Goal: Task Accomplishment & Management: Manage account settings

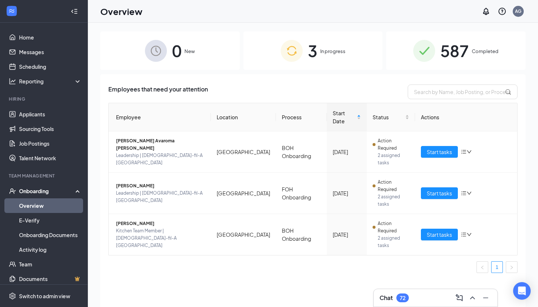
click at [413, 290] on div "Chat 72" at bounding box center [436, 298] width 124 height 18
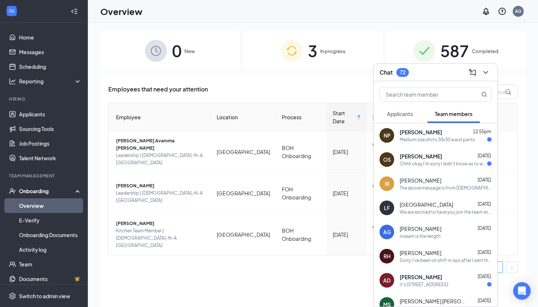
click at [256, 271] on div "Employees that need your attention Employee Location Process Start Date Status …" at bounding box center [312, 199] width 425 height 251
click at [489, 70] on icon "ChevronDown" at bounding box center [485, 72] width 9 height 9
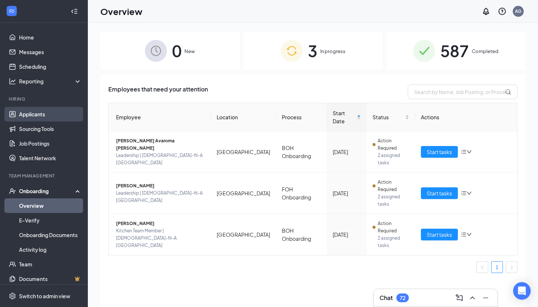
click at [31, 109] on link "Applicants" at bounding box center [50, 114] width 63 height 15
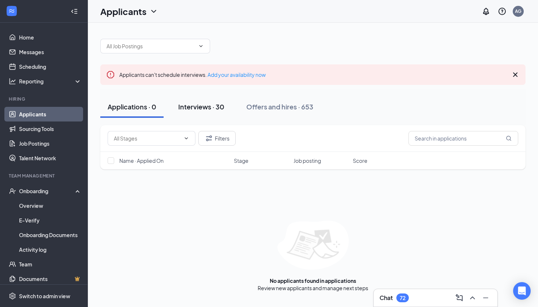
click at [216, 104] on div "Interviews · 30" at bounding box center [201, 106] width 46 height 9
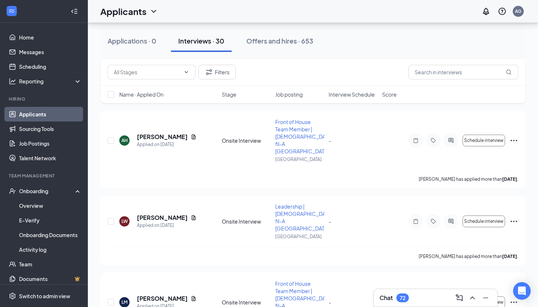
scroll to position [1383, 0]
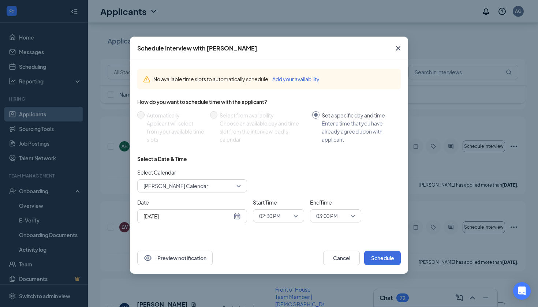
click at [234, 216] on div "[DATE]" at bounding box center [191, 216] width 97 height 8
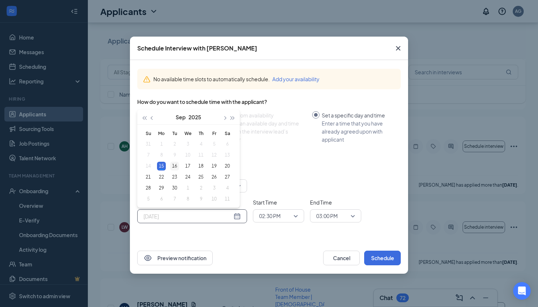
click at [172, 165] on div "16" at bounding box center [174, 166] width 9 height 9
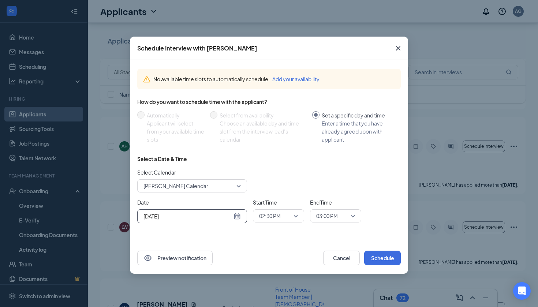
click at [292, 218] on span "02:30 PM" at bounding box center [278, 215] width 39 height 11
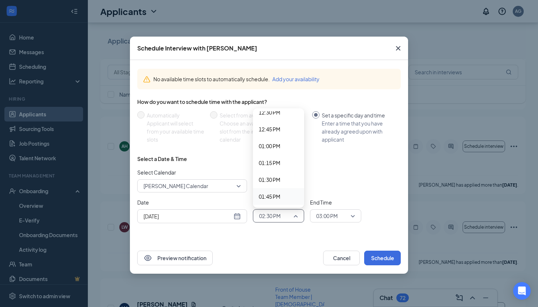
scroll to position [846, 0]
click at [270, 147] on span "01:00 PM" at bounding box center [270, 149] width 22 height 8
click at [327, 216] on span "03:00 PM" at bounding box center [327, 215] width 22 height 11
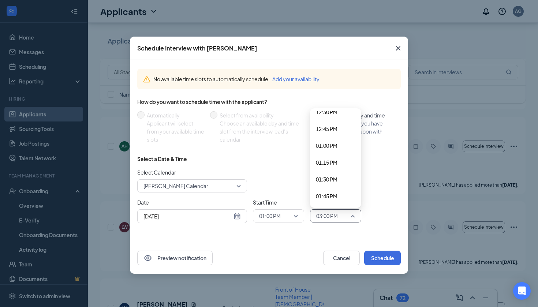
scroll to position [849, 0]
click at [332, 158] on div "01:15 PM" at bounding box center [335, 162] width 51 height 17
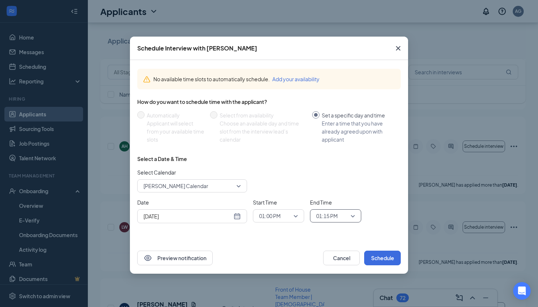
click at [234, 214] on div "[DATE]" at bounding box center [191, 216] width 97 height 8
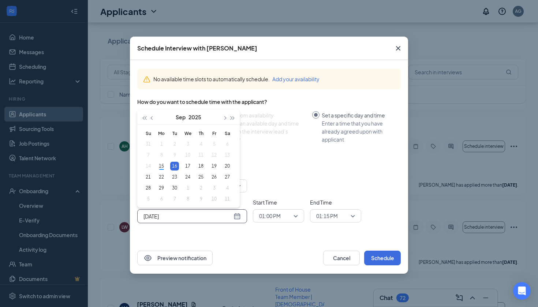
type input "[DATE]"
click at [172, 164] on div "16" at bounding box center [174, 166] width 9 height 9
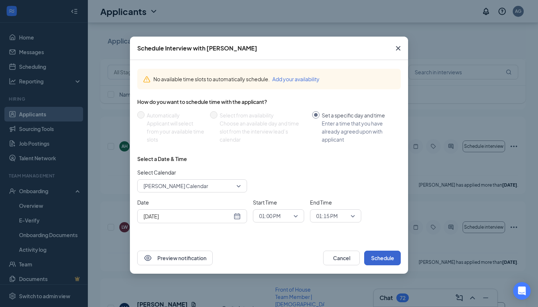
click at [386, 254] on button "Schedule" at bounding box center [382, 258] width 37 height 15
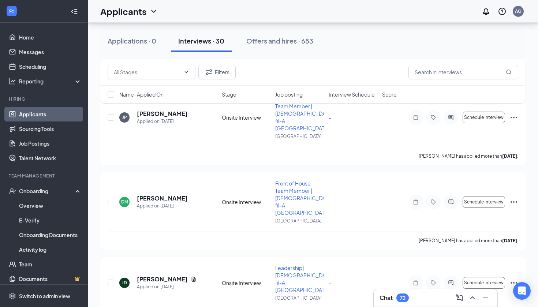
scroll to position [989, 0]
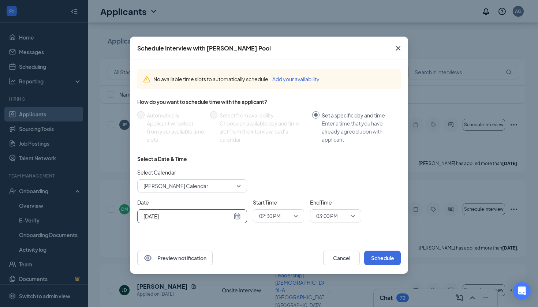
click at [240, 214] on div "[DATE]" at bounding box center [191, 216] width 97 height 8
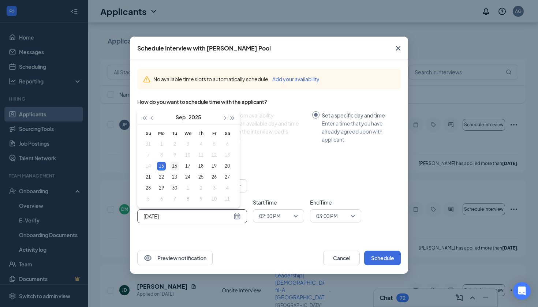
type input "[DATE]"
click at [177, 165] on div "16" at bounding box center [174, 166] width 9 height 9
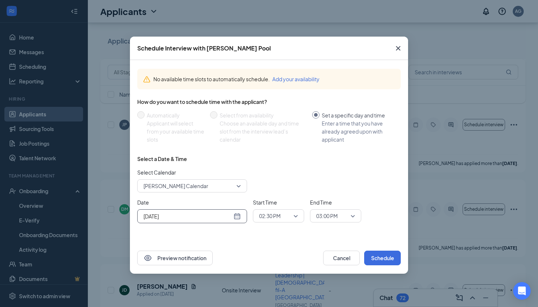
click at [292, 217] on span "02:30 PM" at bounding box center [278, 215] width 39 height 11
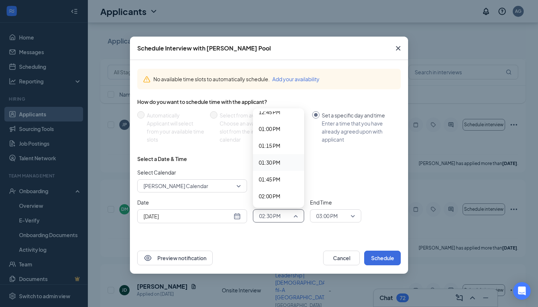
scroll to position [867, 0]
click at [279, 162] on span "01:30 PM" at bounding box center [270, 162] width 22 height 8
click at [339, 228] on div "Select a Date & Time Select Calendar [PERSON_NAME] Calendar Date [DATE] [DATE] …" at bounding box center [268, 192] width 263 height 74
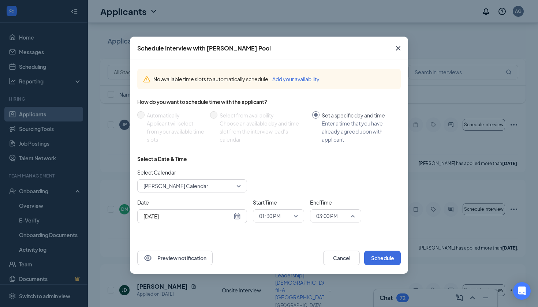
click at [342, 219] on span "03:00 PM" at bounding box center [332, 215] width 32 height 11
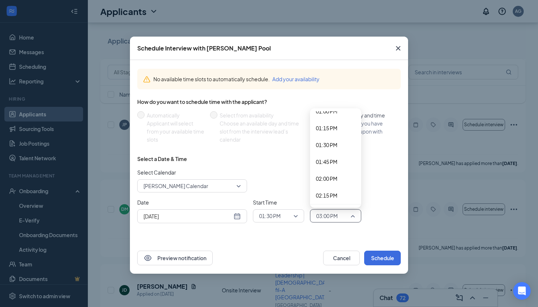
scroll to position [883, 0]
click at [275, 213] on span "01:30 PM" at bounding box center [270, 215] width 22 height 11
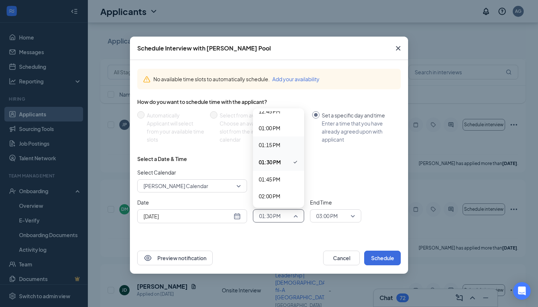
click at [271, 143] on span "01:15 PM" at bounding box center [270, 145] width 22 height 8
click at [328, 217] on span "03:00 PM" at bounding box center [327, 215] width 22 height 11
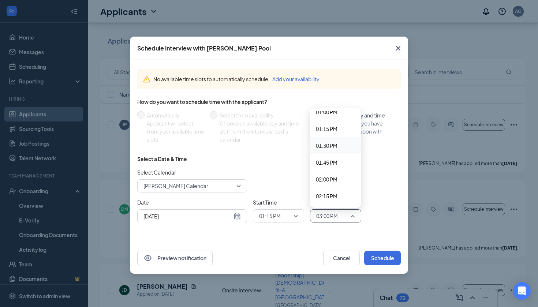
click at [338, 143] on span "01:30 PM" at bounding box center [336, 146] width 40 height 8
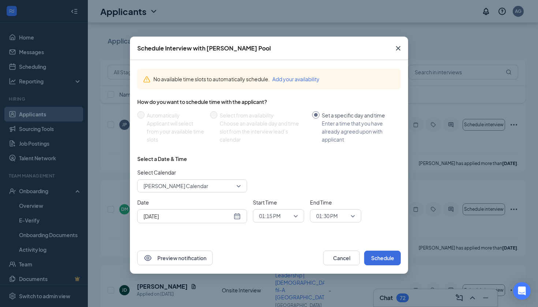
click at [350, 186] on div "Select Calendar [PERSON_NAME] Calendar" at bounding box center [268, 180] width 263 height 24
click at [383, 256] on button "Schedule" at bounding box center [382, 258] width 37 height 15
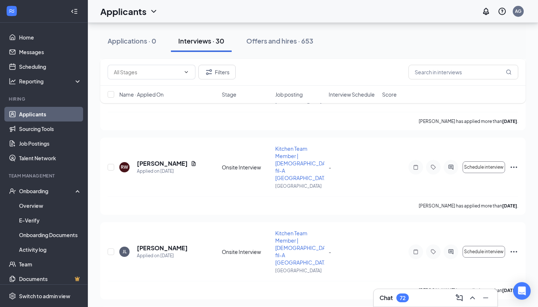
scroll to position [376, 0]
click at [476, 250] on span "Schedule interview" at bounding box center [484, 252] width 40 height 5
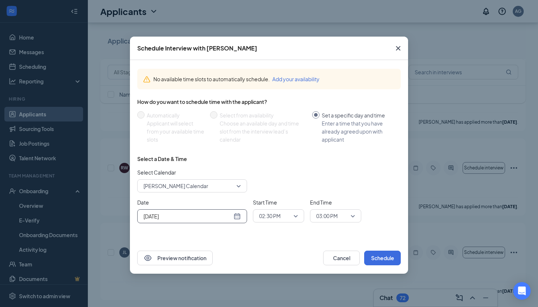
click at [235, 218] on div "[DATE]" at bounding box center [191, 216] width 97 height 8
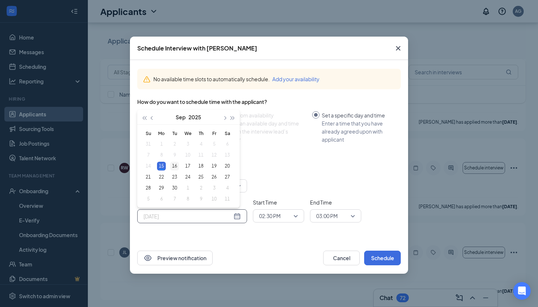
type input "[DATE]"
click at [176, 166] on div "16" at bounding box center [174, 166] width 9 height 9
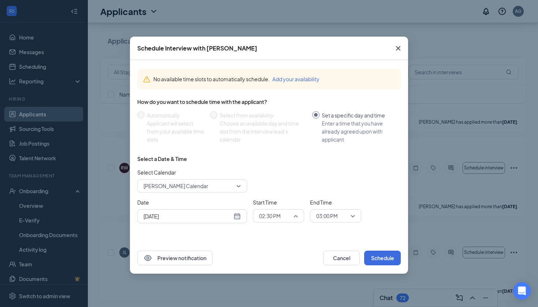
click at [294, 210] on input "search" at bounding box center [275, 216] width 37 height 12
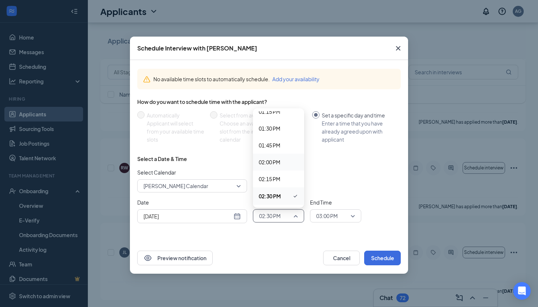
scroll to position [886, 0]
click at [277, 159] on span "01:45 PM" at bounding box center [270, 159] width 22 height 8
click at [341, 217] on span "03:00 PM" at bounding box center [332, 215] width 32 height 11
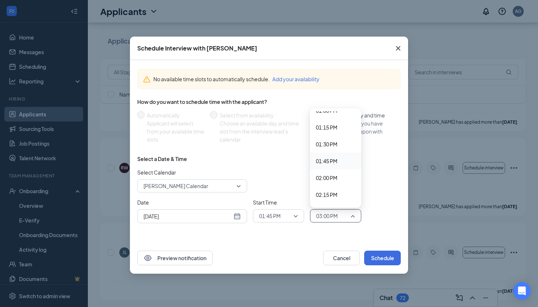
scroll to position [885, 0]
click at [337, 175] on span "02:00 PM" at bounding box center [327, 177] width 22 height 8
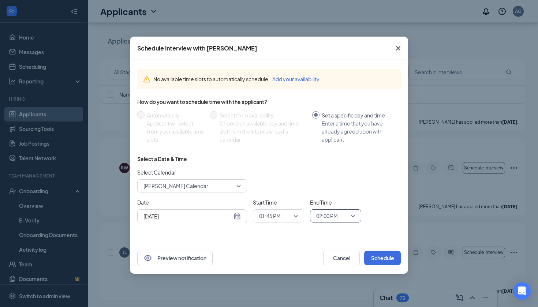
click at [292, 215] on span "01:45 PM" at bounding box center [278, 215] width 39 height 11
click at [278, 143] on span "01:30 PM" at bounding box center [270, 142] width 22 height 8
click at [333, 212] on span "02:00 PM" at bounding box center [327, 215] width 22 height 11
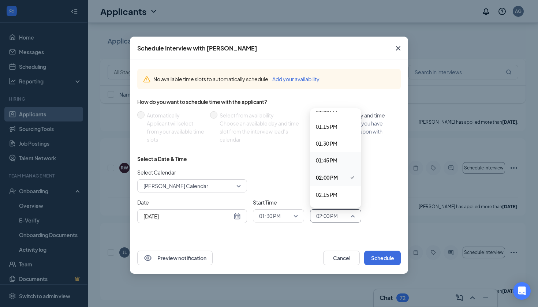
click at [332, 162] on span "01:45 PM" at bounding box center [327, 160] width 22 height 8
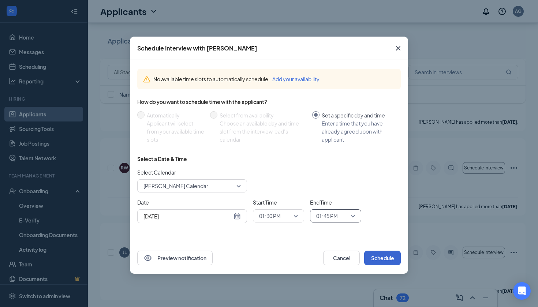
click at [383, 259] on button "Schedule" at bounding box center [382, 258] width 37 height 15
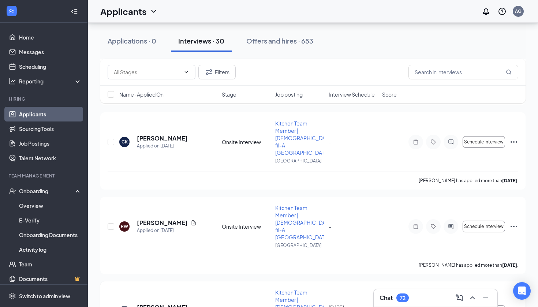
scroll to position [317, 0]
click at [471, 225] on span "Schedule interview" at bounding box center [484, 227] width 40 height 5
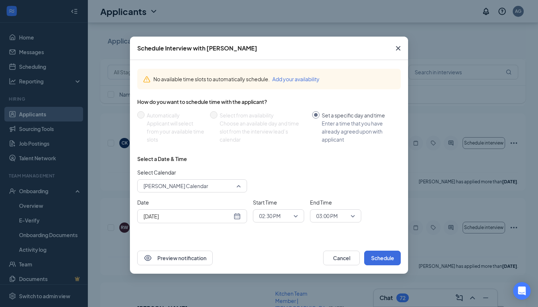
click at [187, 187] on span "[PERSON_NAME] Calendar" at bounding box center [175, 185] width 65 height 11
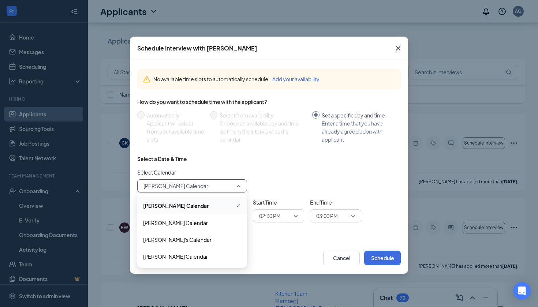
click at [180, 206] on span "[PERSON_NAME] Calendar" at bounding box center [175, 206] width 65 height 8
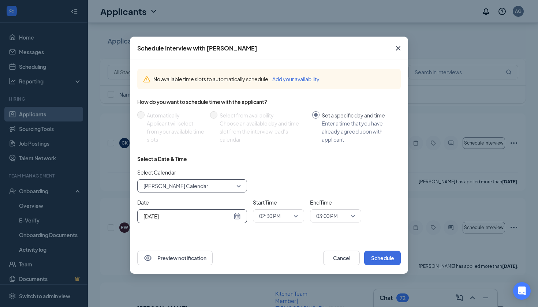
click at [237, 214] on div "[DATE]" at bounding box center [191, 216] width 97 height 8
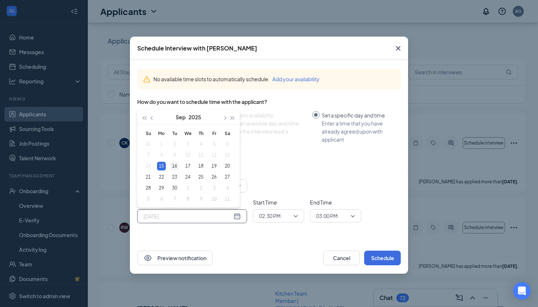
type input "[DATE]"
click at [174, 165] on div "16" at bounding box center [174, 166] width 9 height 9
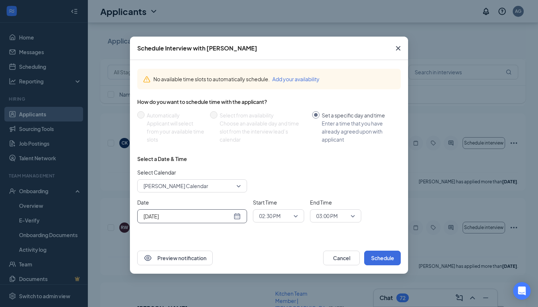
click at [284, 217] on span "02:30 PM" at bounding box center [275, 215] width 32 height 11
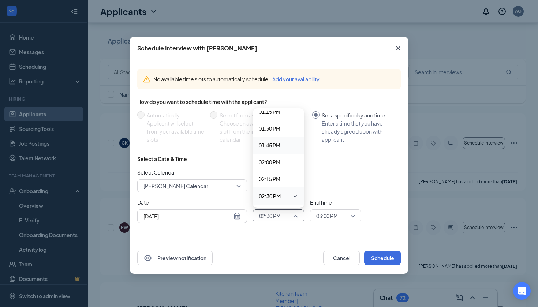
click at [280, 148] on span "01:45 PM" at bounding box center [270, 145] width 22 height 8
click at [338, 213] on span "03:00 PM" at bounding box center [327, 215] width 22 height 11
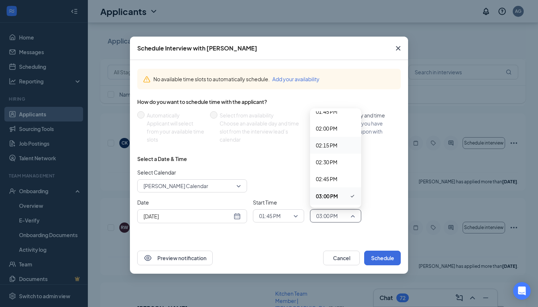
scroll to position [930, 0]
click at [334, 135] on span "02:00 PM" at bounding box center [327, 132] width 22 height 8
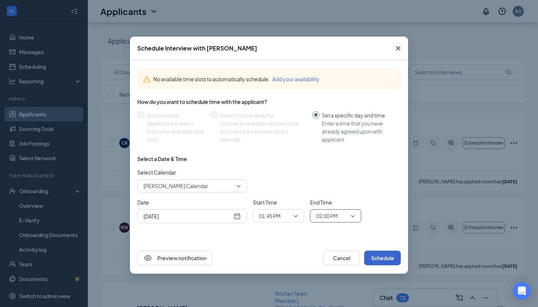
click at [383, 256] on button "Schedule" at bounding box center [382, 258] width 37 height 15
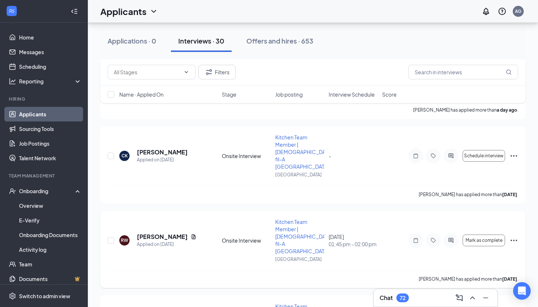
scroll to position [293, 0]
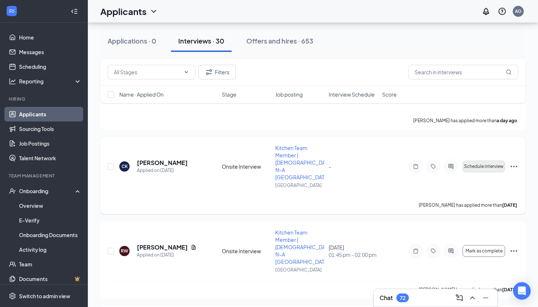
click at [485, 164] on span "Schedule interview" at bounding box center [484, 166] width 40 height 5
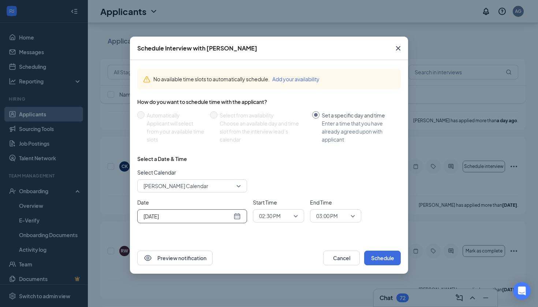
click at [235, 215] on div "[DATE]" at bounding box center [191, 216] width 97 height 8
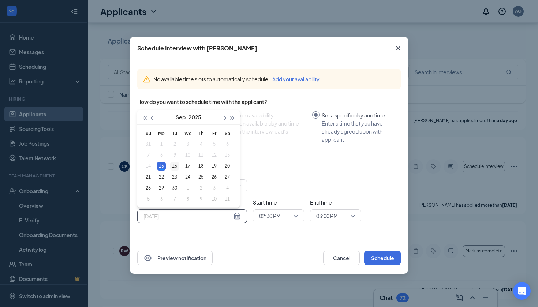
type input "[DATE]"
click at [175, 167] on div "16" at bounding box center [174, 166] width 9 height 9
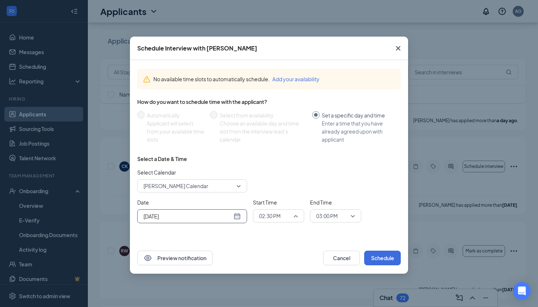
click at [293, 216] on span "02:30 PM" at bounding box center [278, 215] width 39 height 11
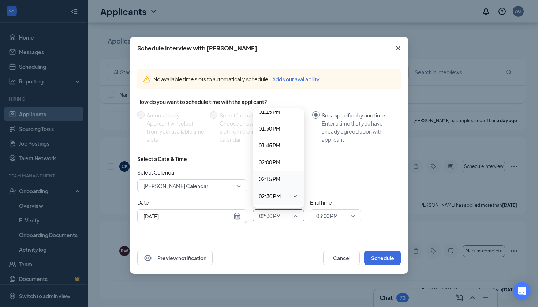
click at [280, 178] on span "02:15 PM" at bounding box center [270, 179] width 22 height 8
click at [294, 214] on span "02:15 PM" at bounding box center [278, 215] width 39 height 11
click at [283, 162] on span "02:00 PM" at bounding box center [279, 162] width 40 height 8
click at [337, 217] on span "03:00 PM" at bounding box center [327, 215] width 22 height 11
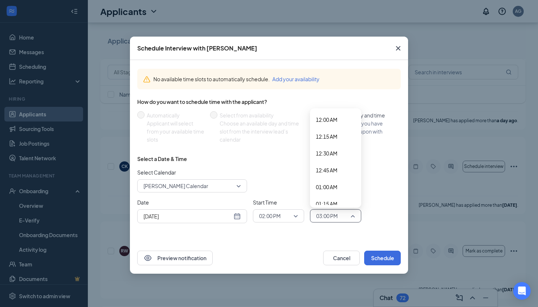
scroll to position [934, 0]
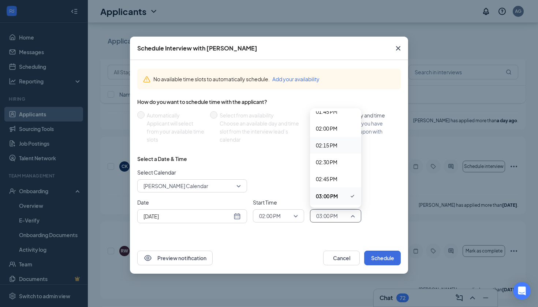
click at [335, 147] on span "02:15 PM" at bounding box center [327, 145] width 22 height 8
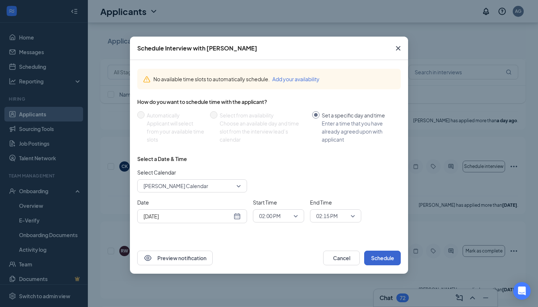
click at [383, 258] on button "Schedule" at bounding box center [382, 258] width 37 height 15
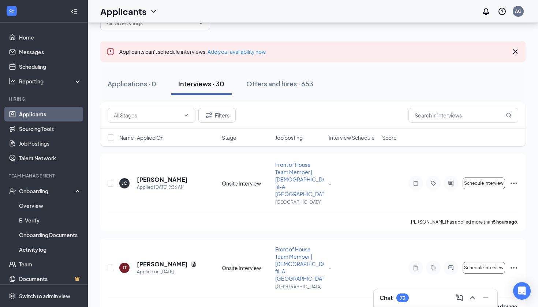
scroll to position [17, 0]
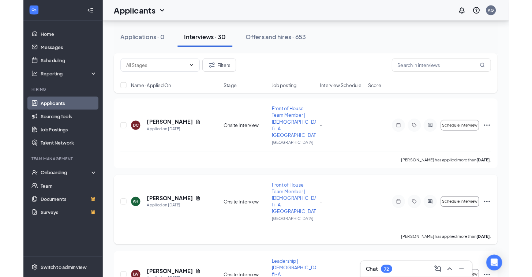
scroll to position [1305, 0]
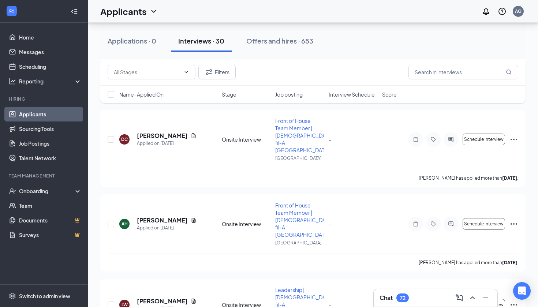
click at [393, 295] on h3 "Chat" at bounding box center [385, 298] width 13 height 8
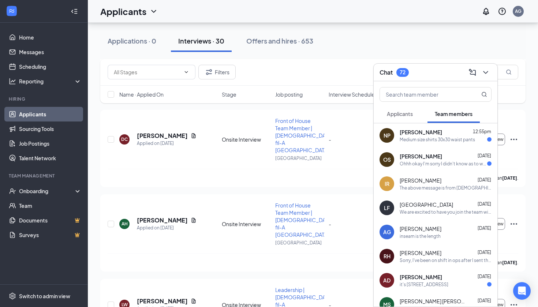
click at [345, 55] on div "Applications · 0 Interviews · 30 Offers and hires · 653" at bounding box center [312, 41] width 425 height 37
click at [484, 70] on icon "ChevronDown" at bounding box center [485, 72] width 9 height 9
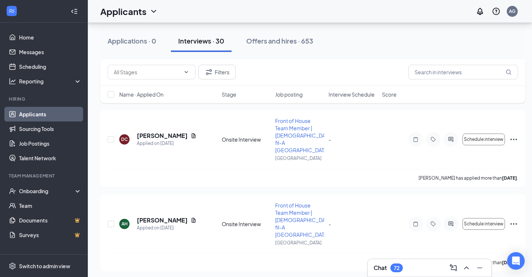
click at [390, 266] on div "Chat 72" at bounding box center [388, 267] width 29 height 9
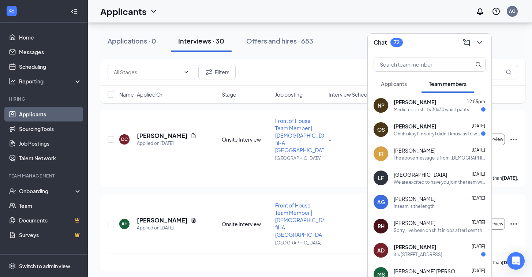
click at [413, 107] on div "Medium size shirts 30x30 waist pants" at bounding box center [431, 109] width 75 height 6
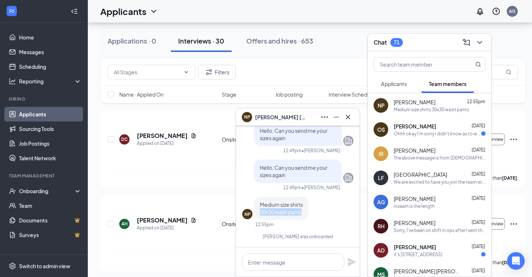
drag, startPoint x: 303, startPoint y: 212, endPoint x: 261, endPoint y: 210, distance: 41.8
click at [261, 210] on span "Medium size shirts 30x30 waist pants" at bounding box center [281, 208] width 43 height 14
click at [311, 227] on div "NP Medium size shirts 30x30 waist pants 12:55pm" at bounding box center [297, 211] width 111 height 31
